Goal: Information Seeking & Learning: Learn about a topic

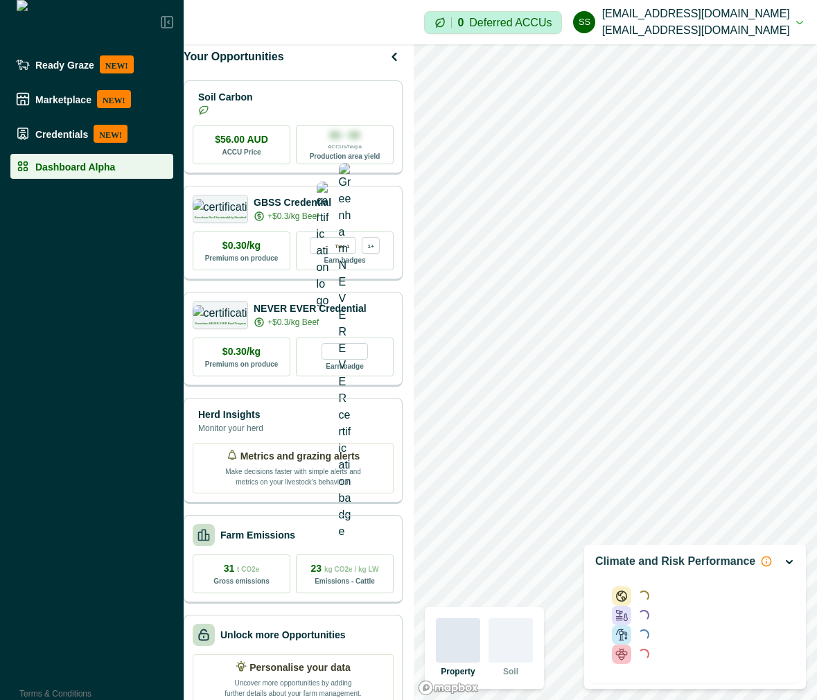
click at [784, 563] on icon "button" at bounding box center [789, 561] width 11 height 11
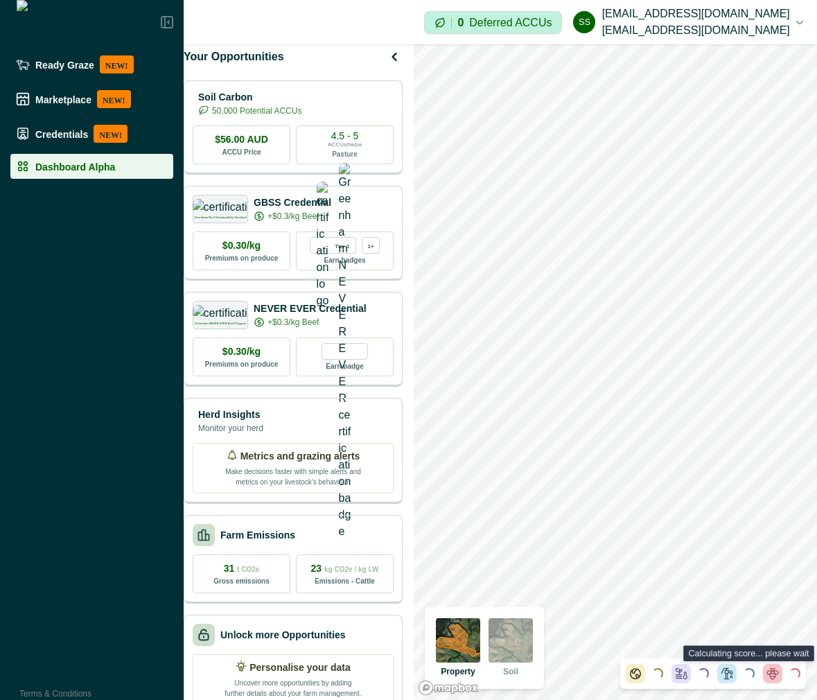
click at [765, 670] on div at bounding box center [772, 673] width 19 height 19
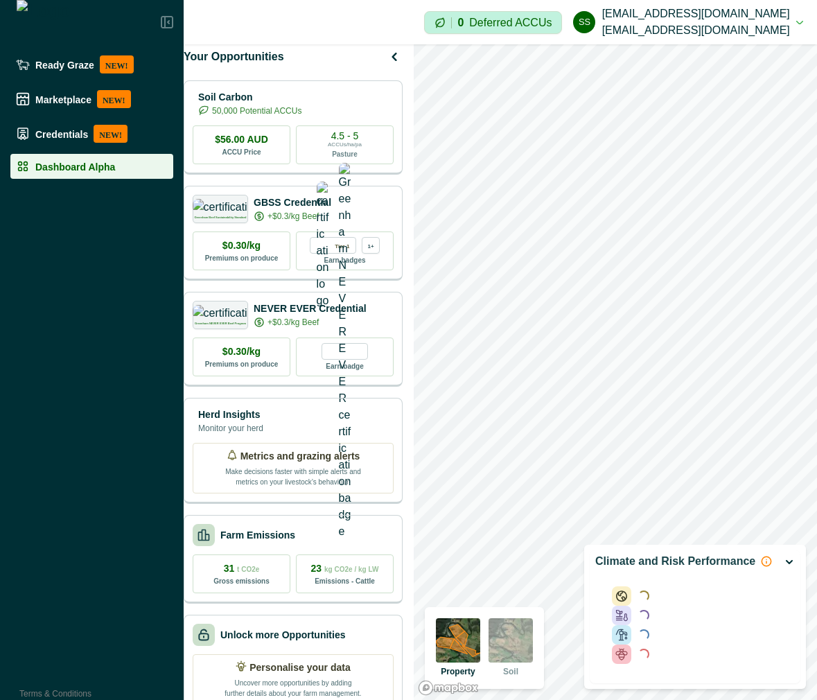
click at [791, 563] on icon "button" at bounding box center [789, 561] width 11 height 11
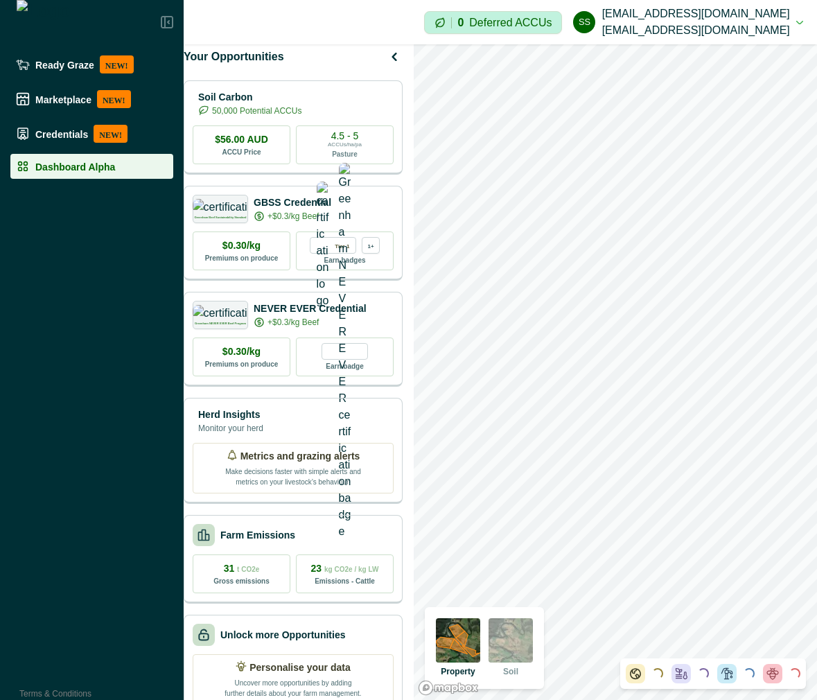
click at [775, 681] on div at bounding box center [772, 673] width 19 height 19
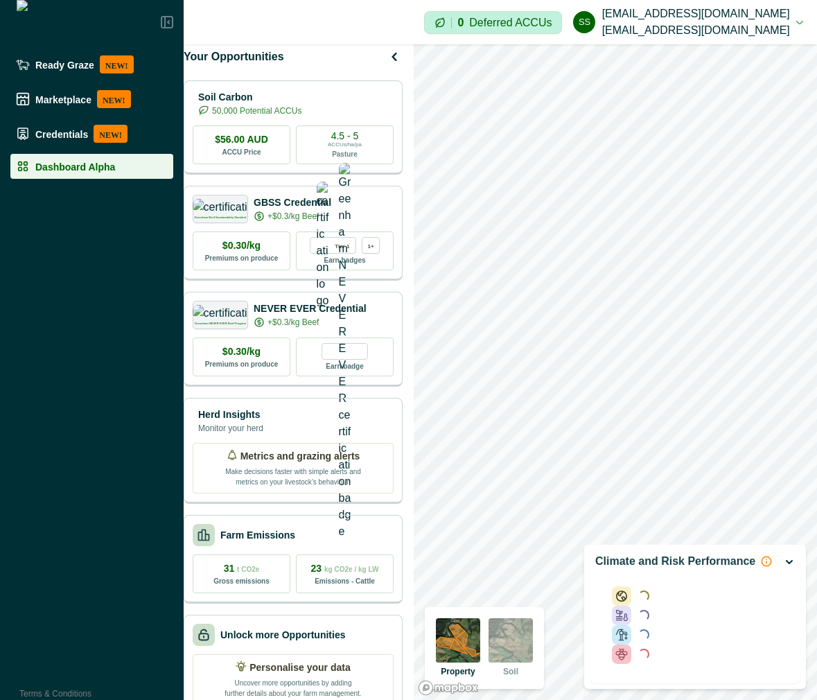
click at [792, 562] on icon "button" at bounding box center [789, 561] width 11 height 11
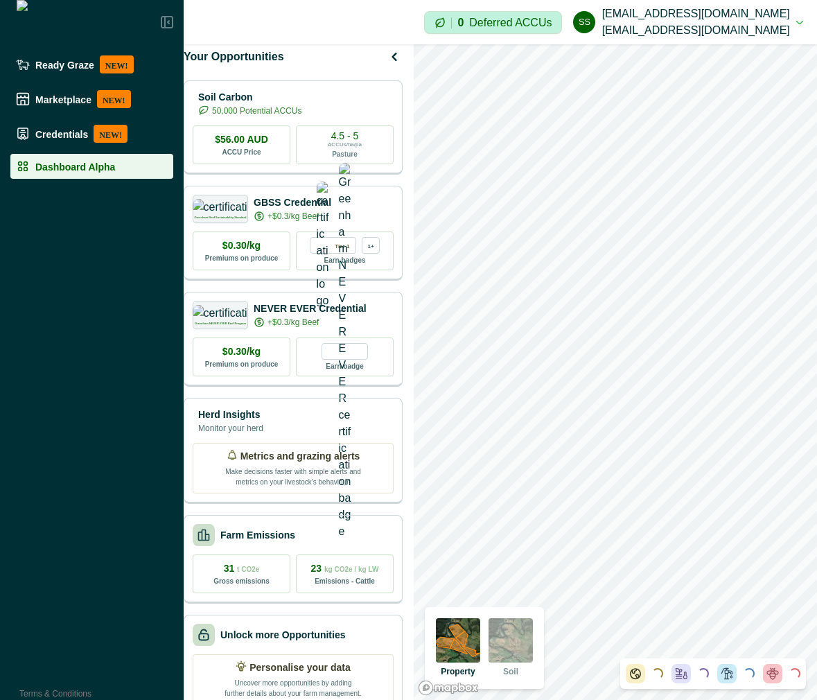
click at [712, 674] on div "Loading... Loading... Loading... Loading..." at bounding box center [713, 673] width 175 height 19
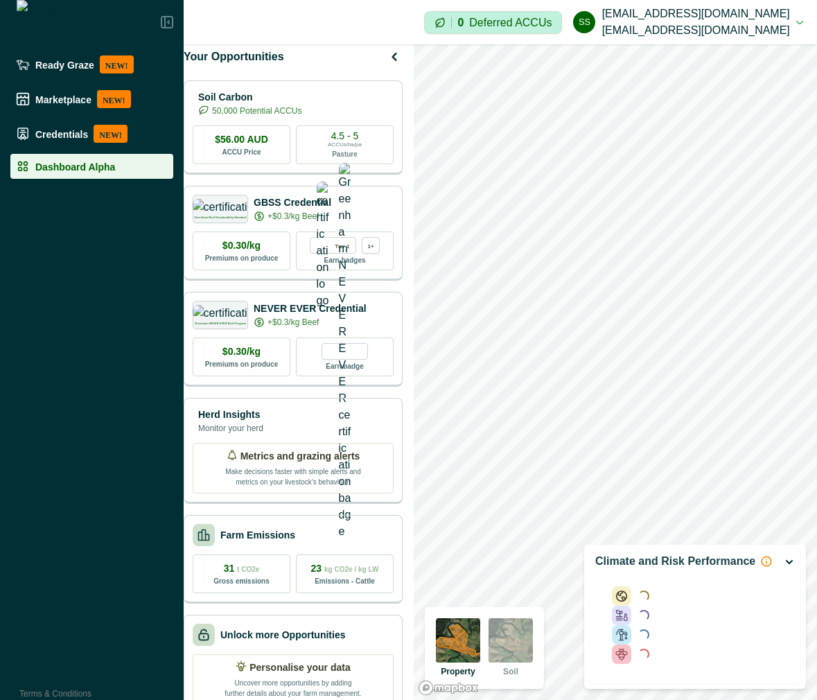
click at [665, 566] on p "Climate and Risk Performance" at bounding box center [675, 561] width 160 height 17
click at [791, 559] on icon "button" at bounding box center [789, 561] width 11 height 11
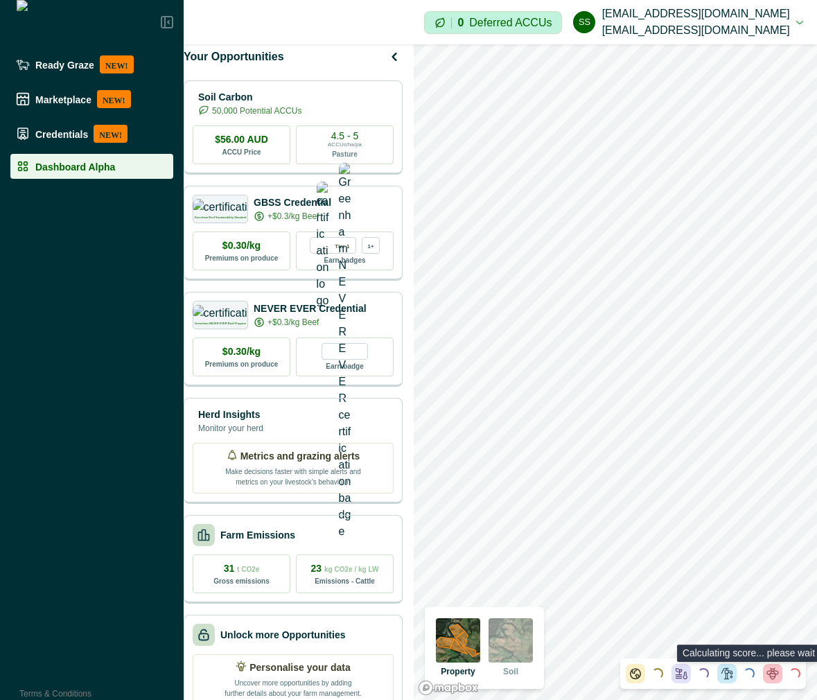
click at [752, 671] on div "Loading..." at bounding box center [749, 673] width 11 height 11
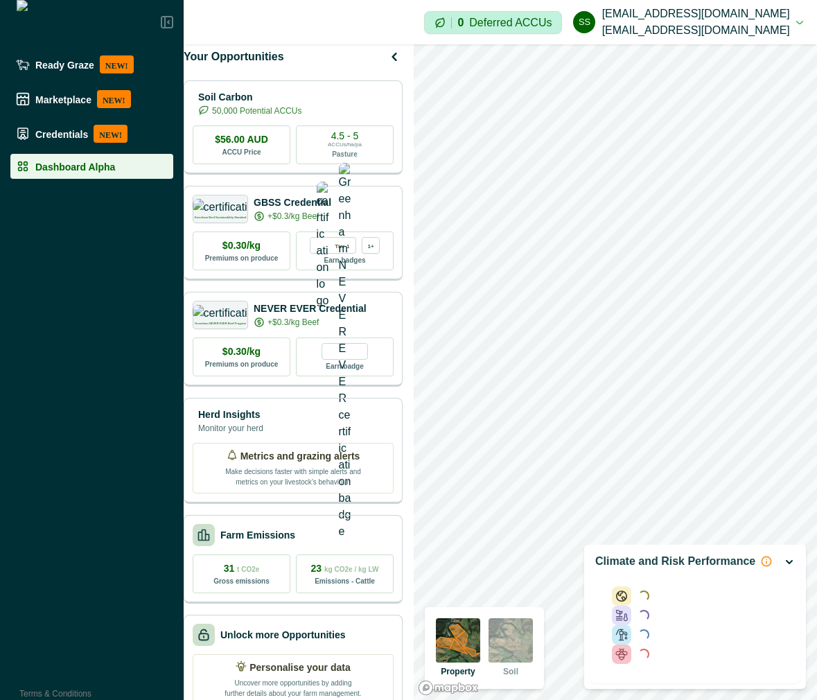
click at [788, 559] on icon "button" at bounding box center [789, 561] width 11 height 11
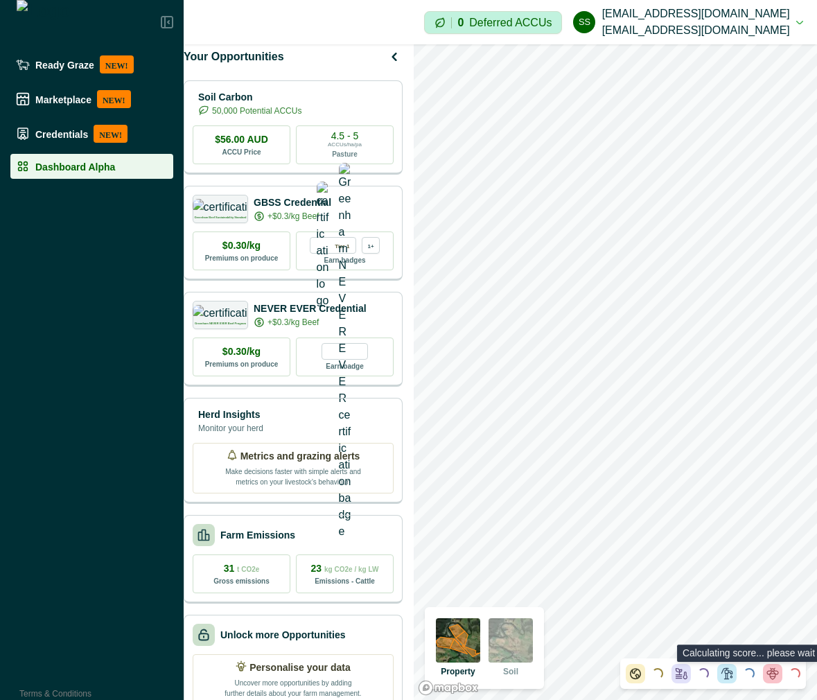
click at [749, 673] on div "Loading..." at bounding box center [749, 673] width 11 height 11
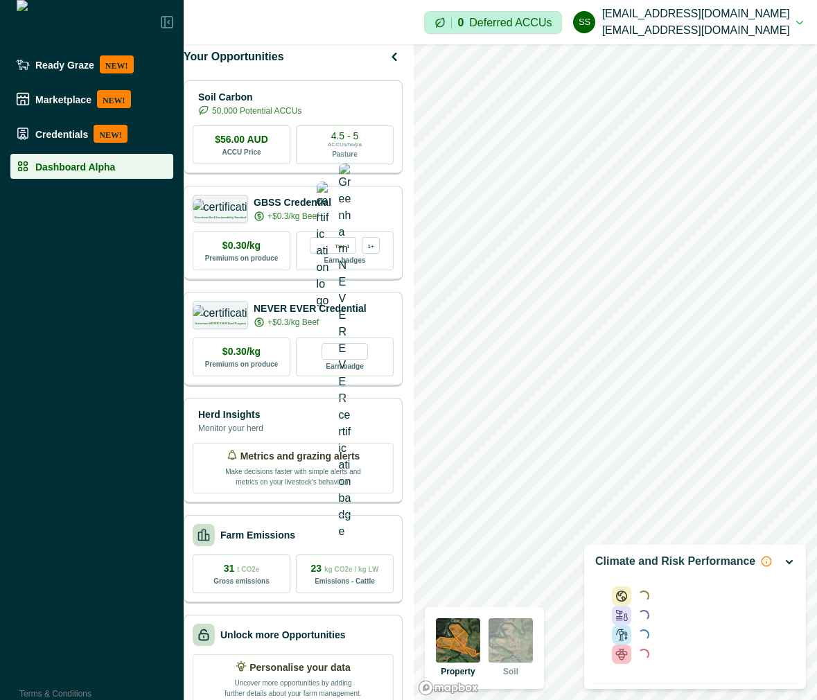
click at [791, 561] on icon "button" at bounding box center [790, 562] width 6 height 3
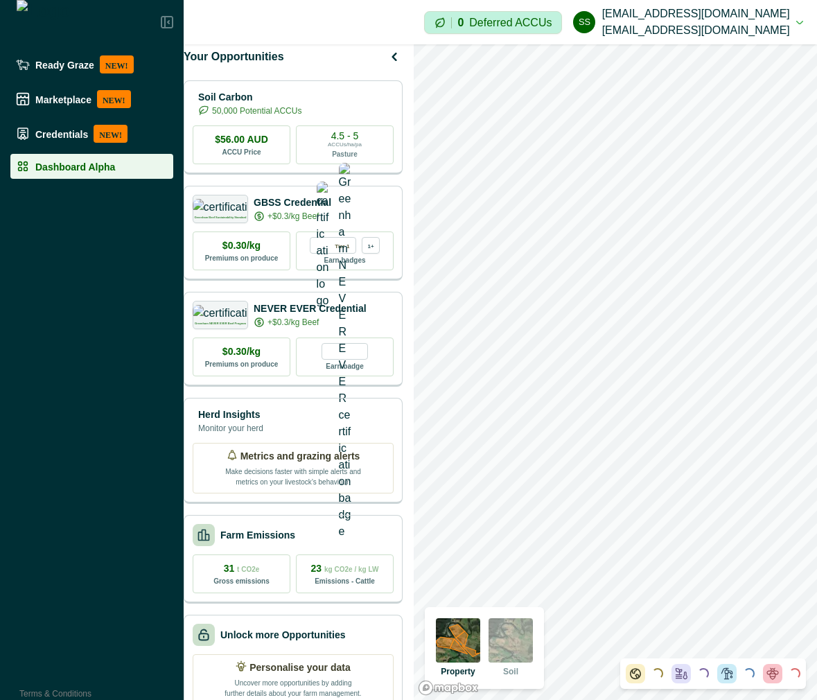
click at [721, 676] on icon at bounding box center [727, 674] width 14 height 14
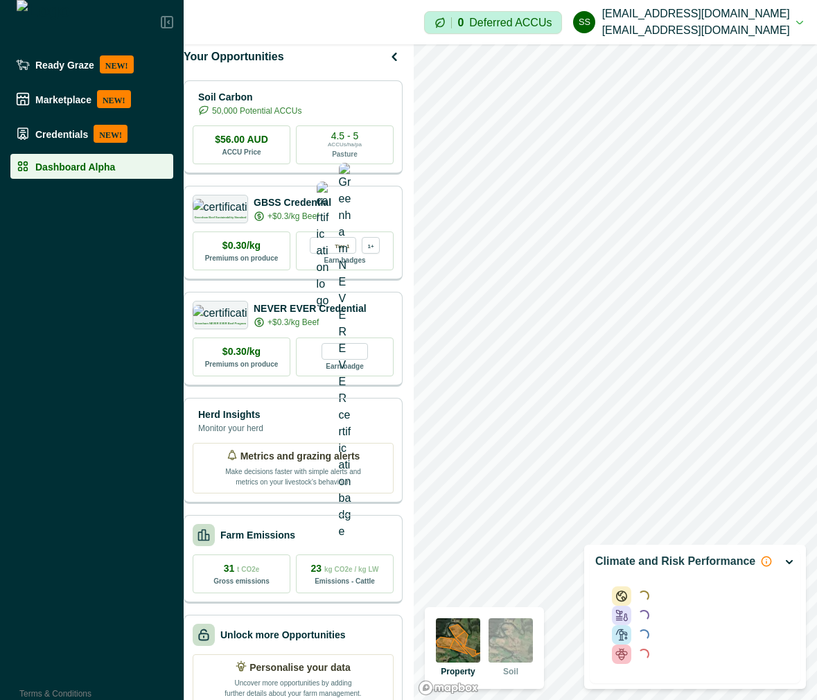
click at [789, 562] on icon "button" at bounding box center [789, 561] width 11 height 11
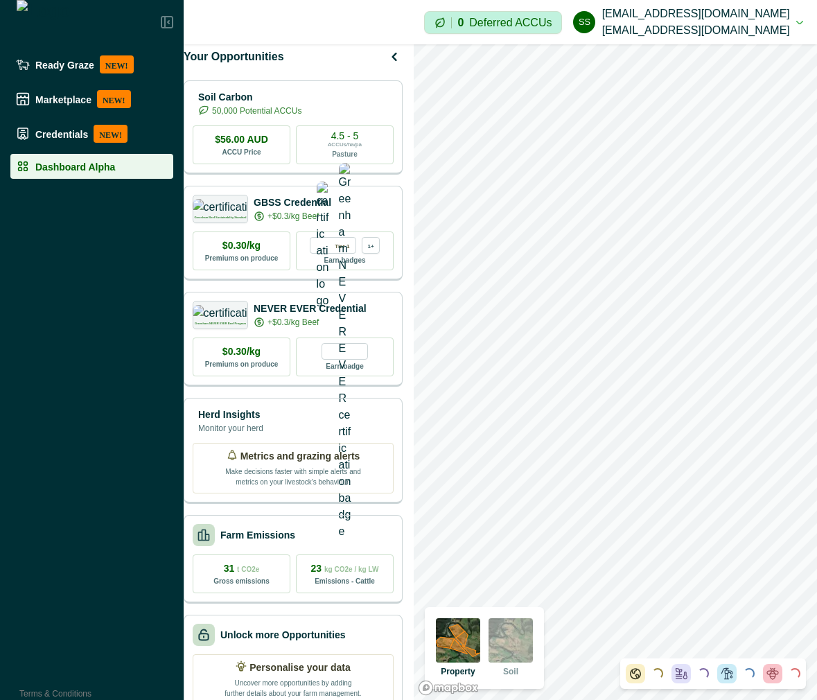
click at [702, 684] on div "Loading... Loading... Loading... Loading..." at bounding box center [713, 673] width 186 height 30
click at [702, 669] on div "Loading..." at bounding box center [702, 673] width 13 height 13
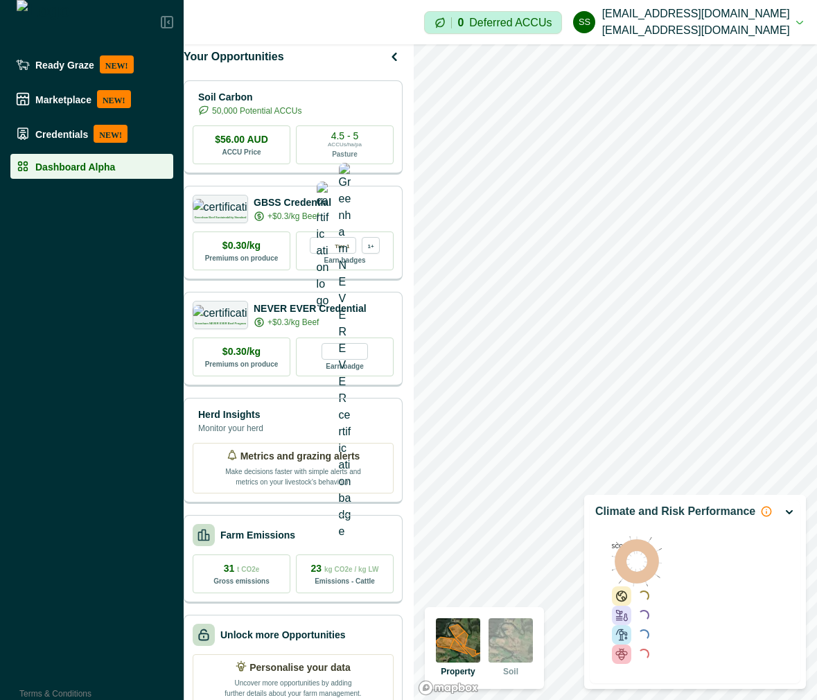
click at [616, 543] on text "score" at bounding box center [620, 545] width 19 height 8
click at [618, 546] on text "score" at bounding box center [620, 545] width 19 height 8
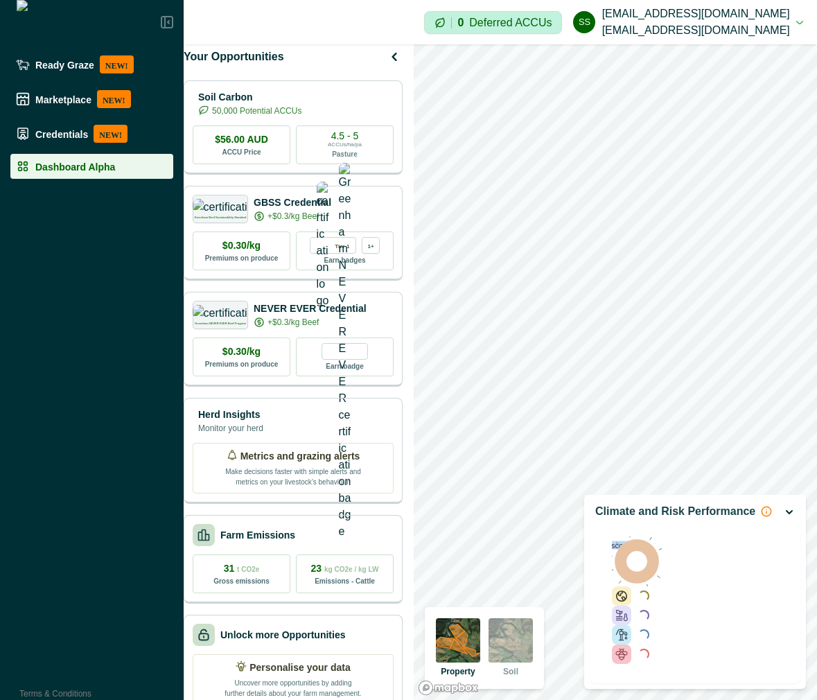
click at [618, 546] on text "score" at bounding box center [620, 545] width 19 height 8
drag, startPoint x: 618, startPoint y: 546, endPoint x: 685, endPoint y: 576, distance: 72.9
click at [685, 576] on div "score 0 0.2 0.4 0.6 0.8 1 1.2 1.4 1.6 1.8 2 2.2" at bounding box center [695, 561] width 166 height 50
click at [650, 561] on icon at bounding box center [637, 561] width 44 height 44
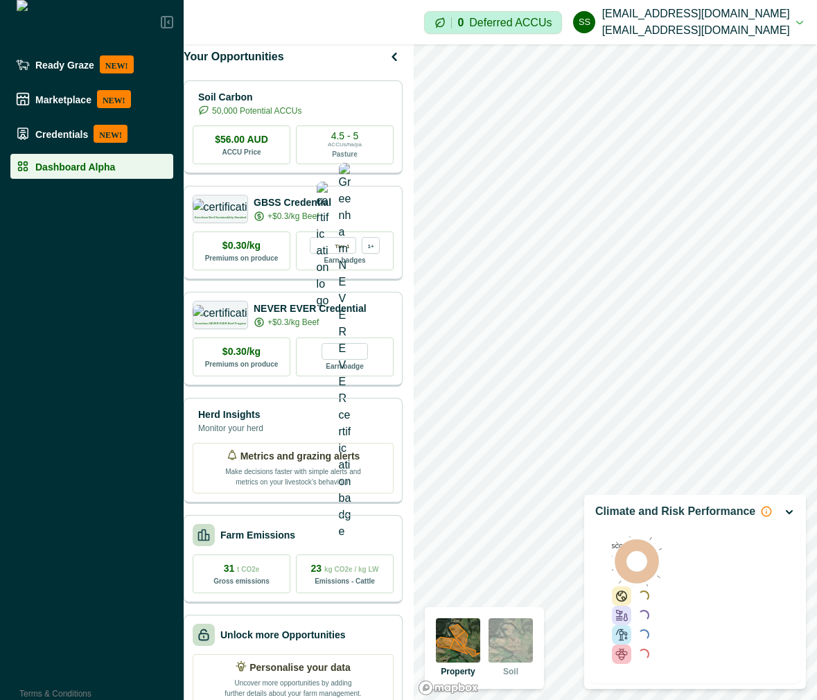
click at [617, 545] on text "score" at bounding box center [620, 545] width 19 height 8
drag, startPoint x: 617, startPoint y: 545, endPoint x: 663, endPoint y: 558, distance: 47.4
click at [663, 559] on div "score 0 0.2 0.4 0.6 0.8 1 1.2 1.4 1.6 1.8 2 2.2" at bounding box center [695, 561] width 166 height 50
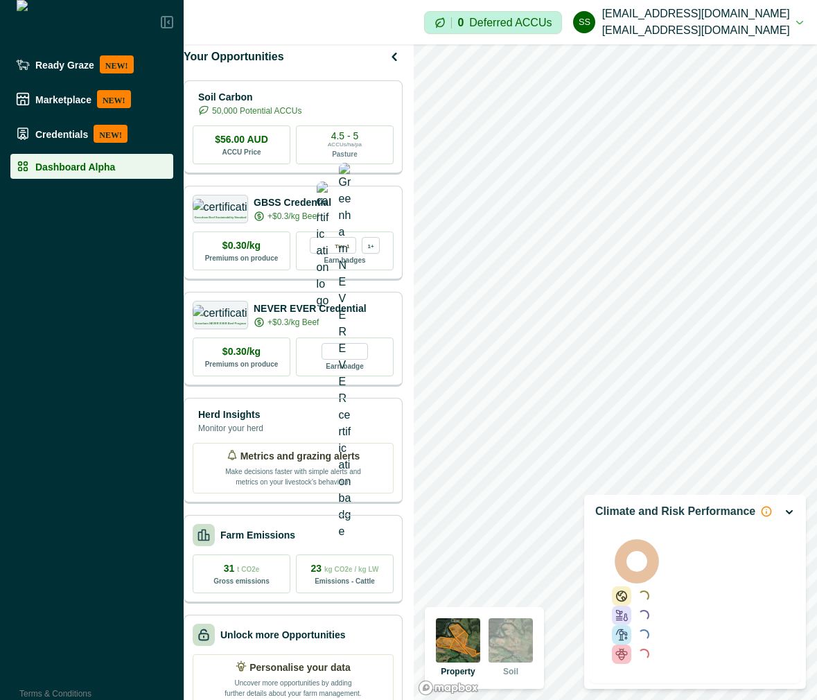
click at [616, 537] on rect at bounding box center [637, 561] width 50 height 50
